Goal: Task Accomplishment & Management: Use online tool/utility

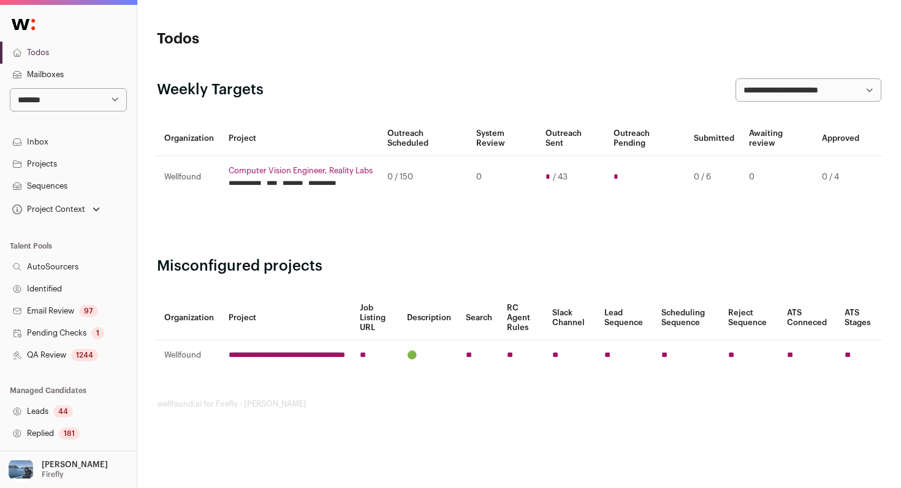
click at [99, 287] on link "Identified" at bounding box center [68, 289] width 137 height 22
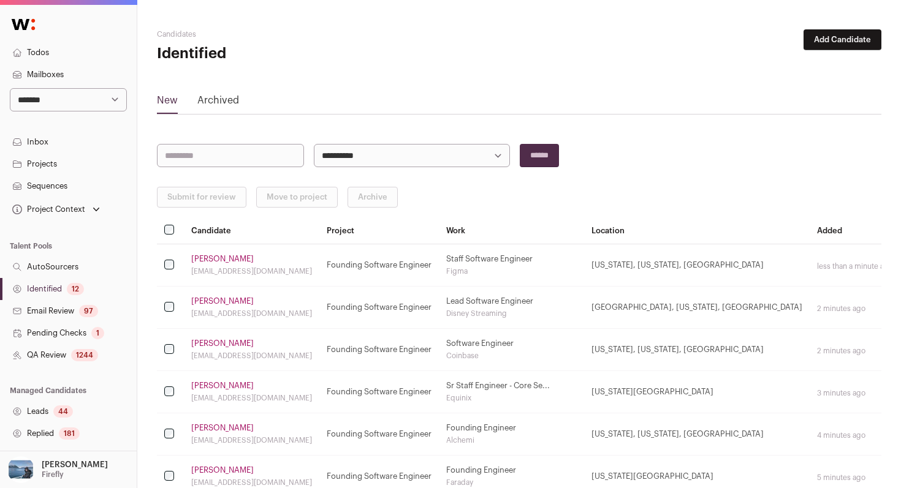
click at [91, 287] on link "Identified 12" at bounding box center [68, 289] width 137 height 22
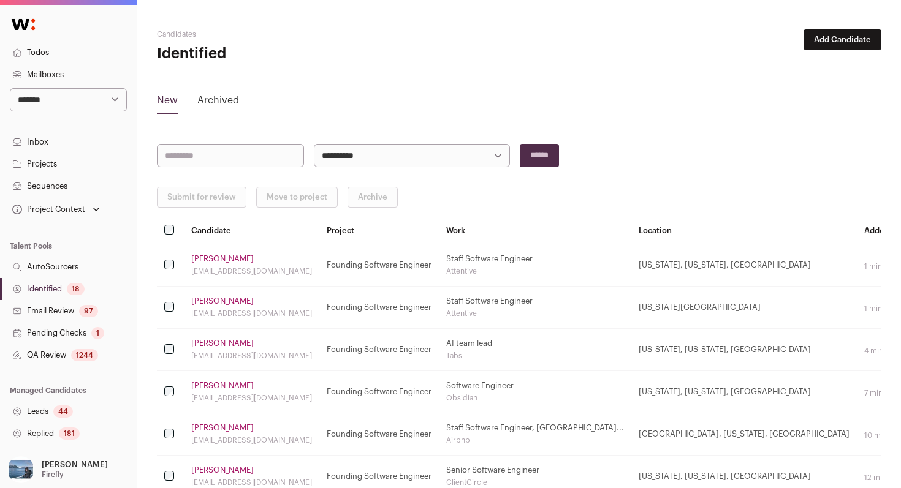
click at [74, 283] on div "18" at bounding box center [76, 289] width 18 height 12
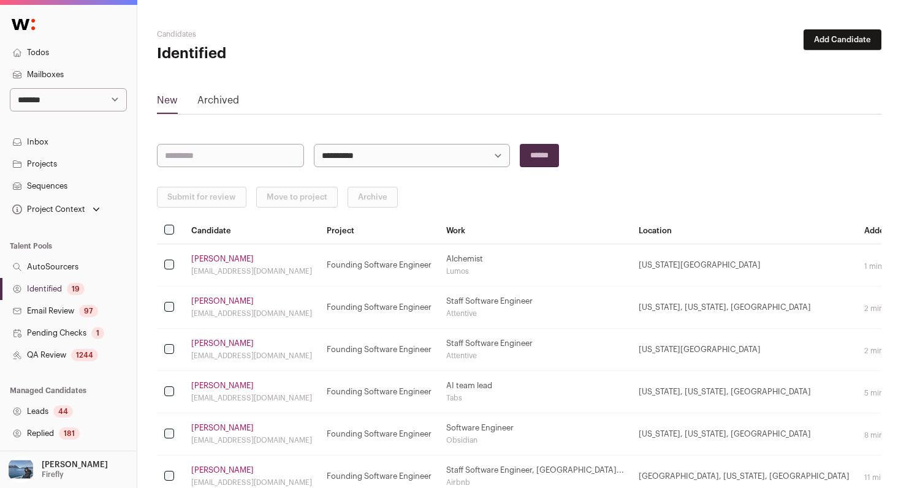
click at [106, 286] on link "Identified 19" at bounding box center [68, 289] width 137 height 22
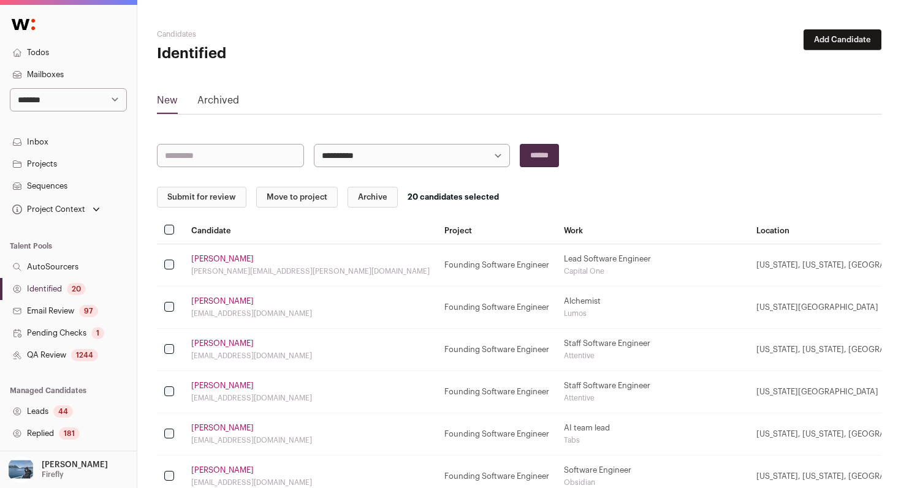
click at [211, 207] on button "Submit for review" at bounding box center [201, 197] width 89 height 21
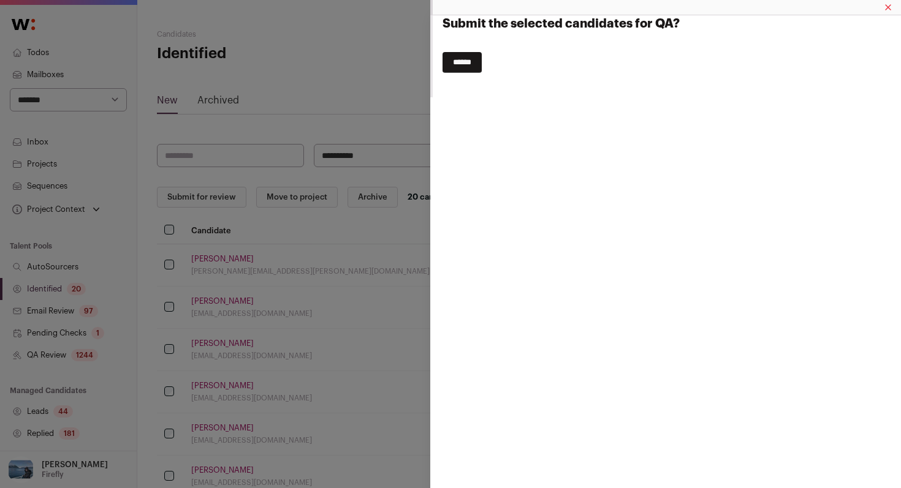
click at [472, 58] on input "******" at bounding box center [461, 62] width 39 height 21
